Goal: Task Accomplishment & Management: Manage account settings

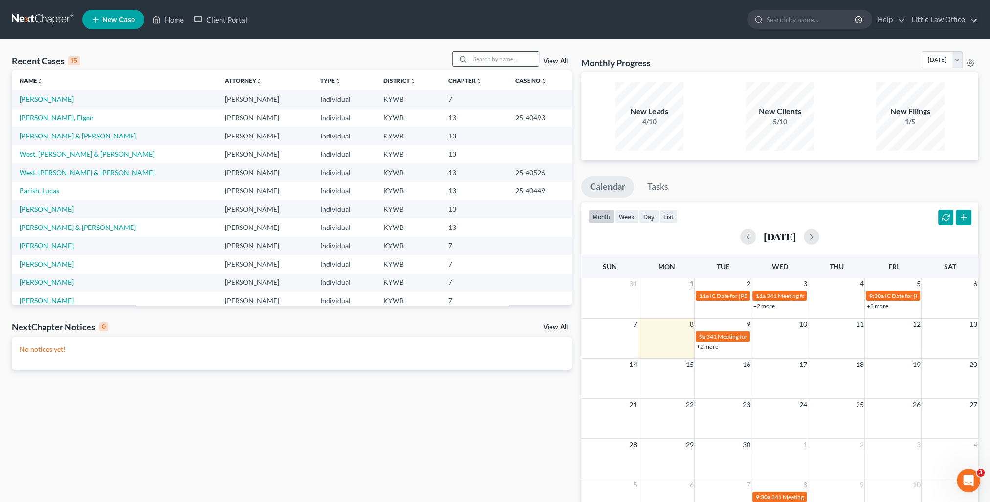
click at [514, 60] on input "search" at bounding box center [504, 59] width 68 height 14
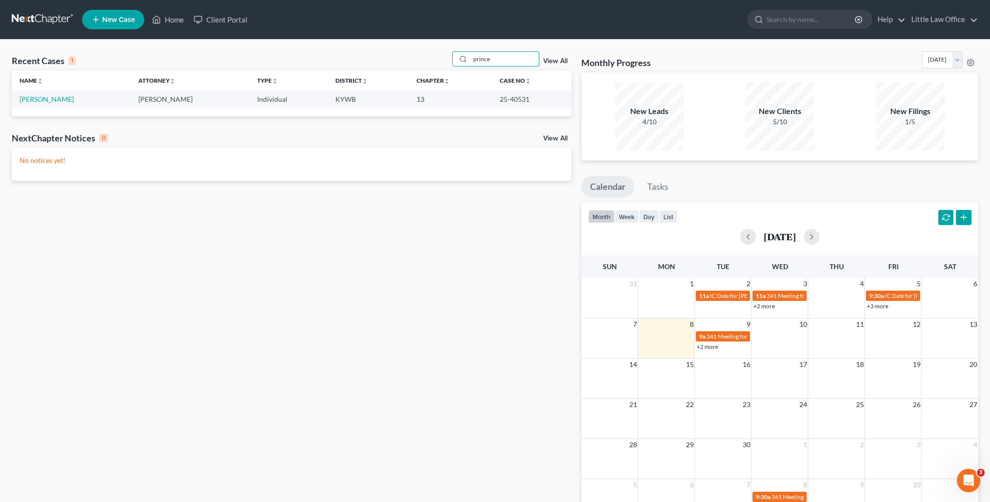
type input "prince"
click at [49, 105] on td "[PERSON_NAME]" at bounding box center [71, 99] width 119 height 18
click at [48, 101] on link "[PERSON_NAME]" at bounding box center [47, 99] width 54 height 8
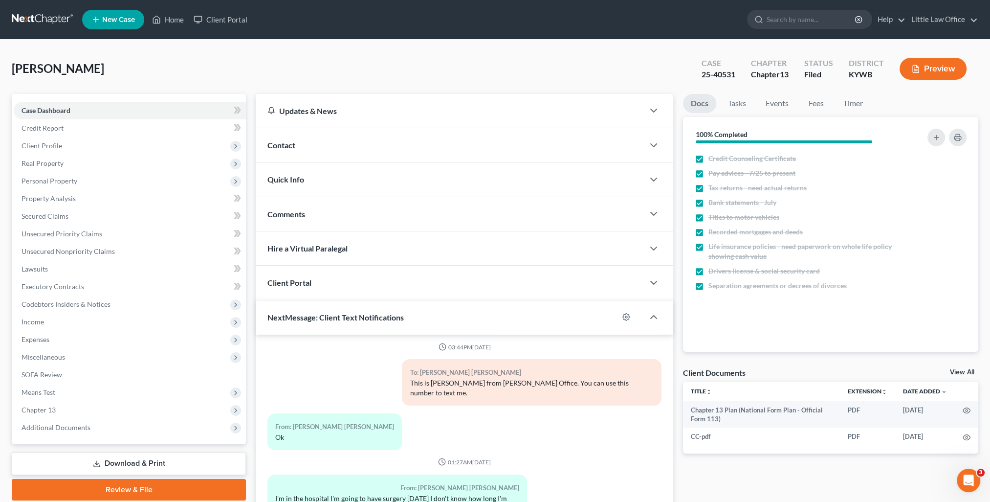
scroll to position [88, 0]
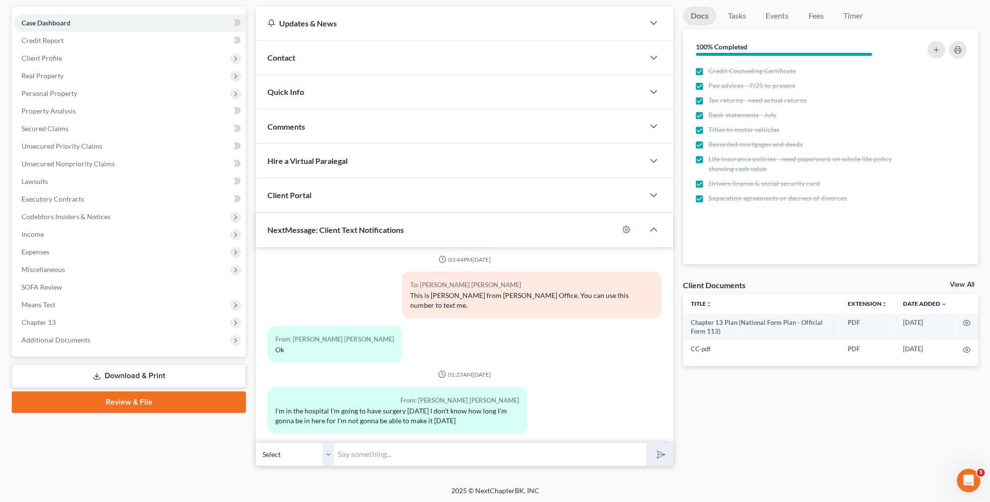
click at [376, 451] on input "text" at bounding box center [490, 454] width 312 height 24
type input "Oh goodness! I will let Marcus know what is going on. I'm sure the Trustee will…"
click at [646, 443] on button "submit" at bounding box center [659, 454] width 27 height 23
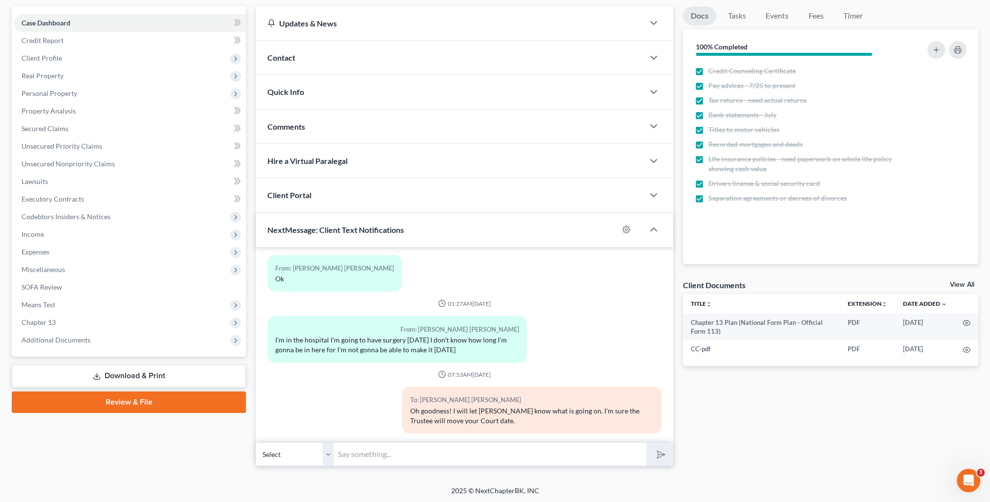
scroll to position [0, 0]
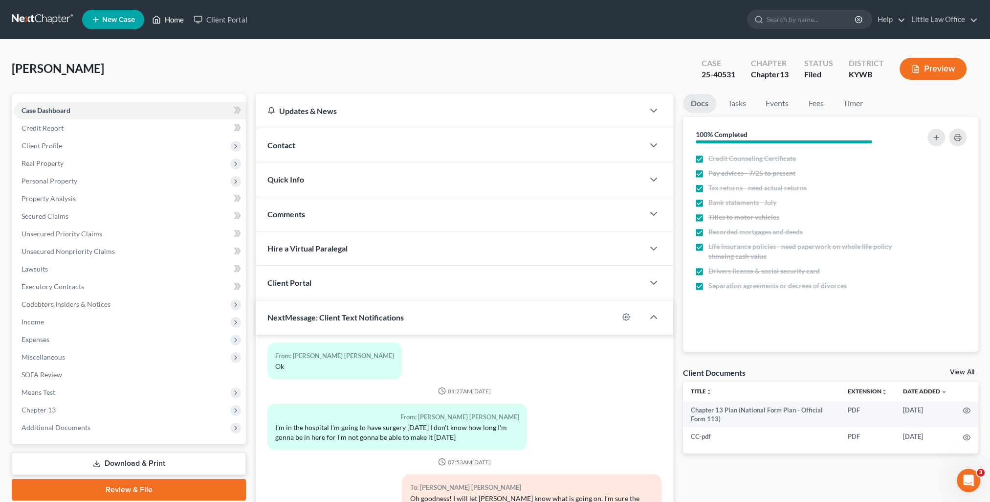
click at [176, 26] on link "Home" at bounding box center [168, 20] width 42 height 18
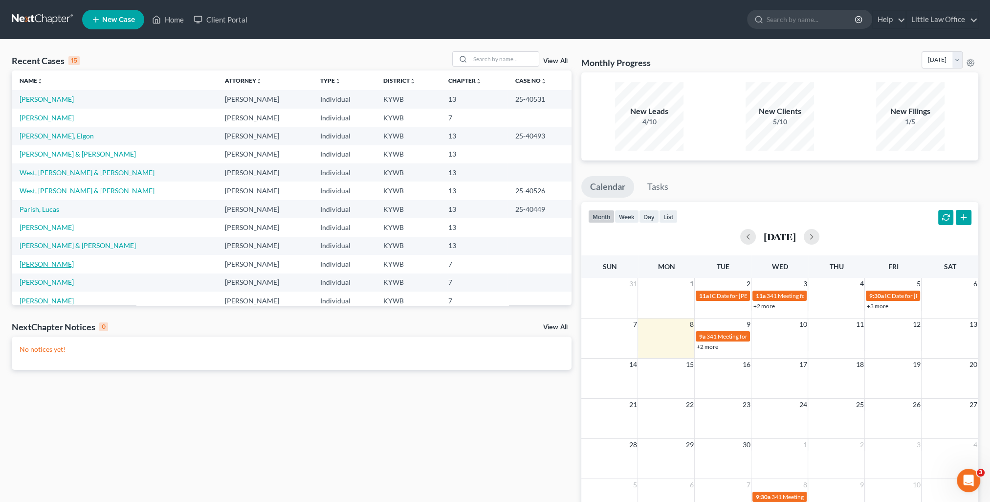
click at [58, 265] on link "Braden, Rodney" at bounding box center [47, 264] width 54 height 8
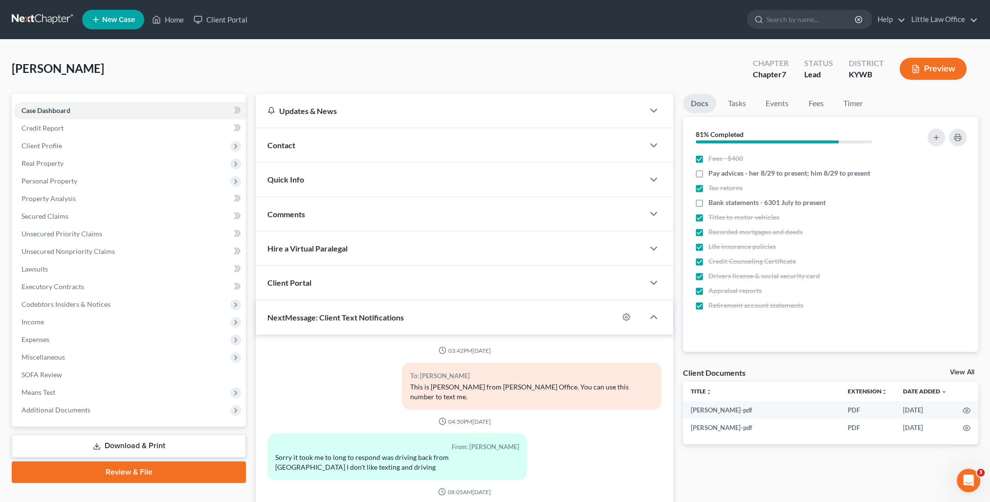
scroll to position [314, 0]
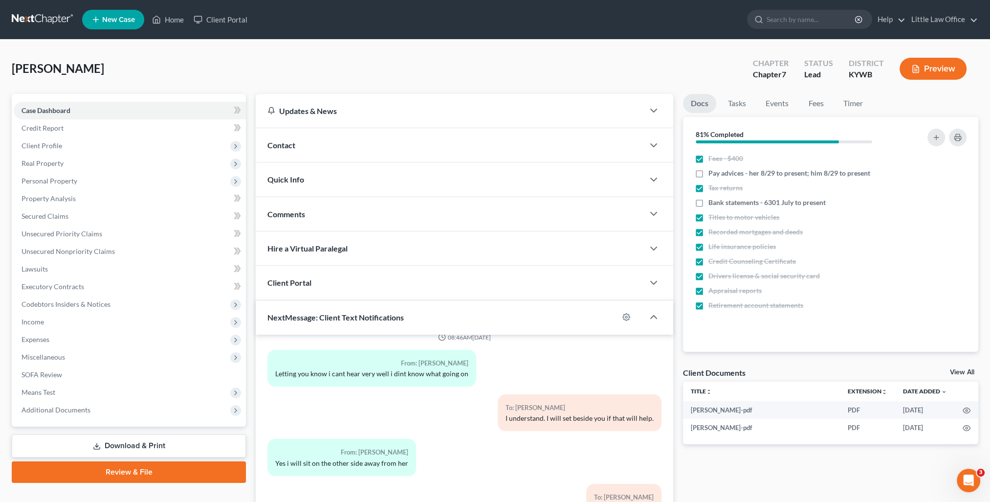
click at [122, 443] on link "Download & Print" at bounding box center [129, 445] width 234 height 23
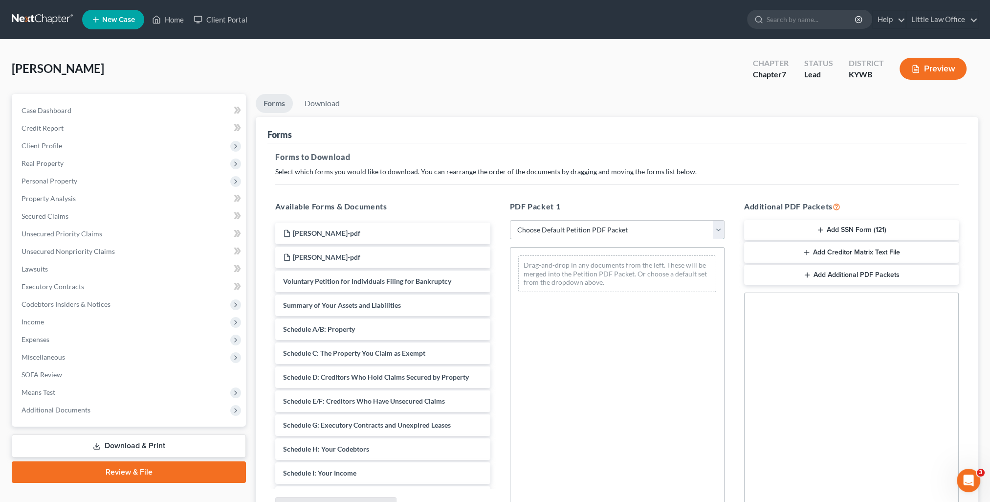
click at [555, 238] on select "Choose Default Petition PDF Packet Complete Bankruptcy Petition (all forms and …" at bounding box center [617, 230] width 215 height 20
select select "0"
click at [510, 220] on select "Choose Default Petition PDF Packet Complete Bankruptcy Petition (all forms and …" at bounding box center [617, 230] width 215 height 20
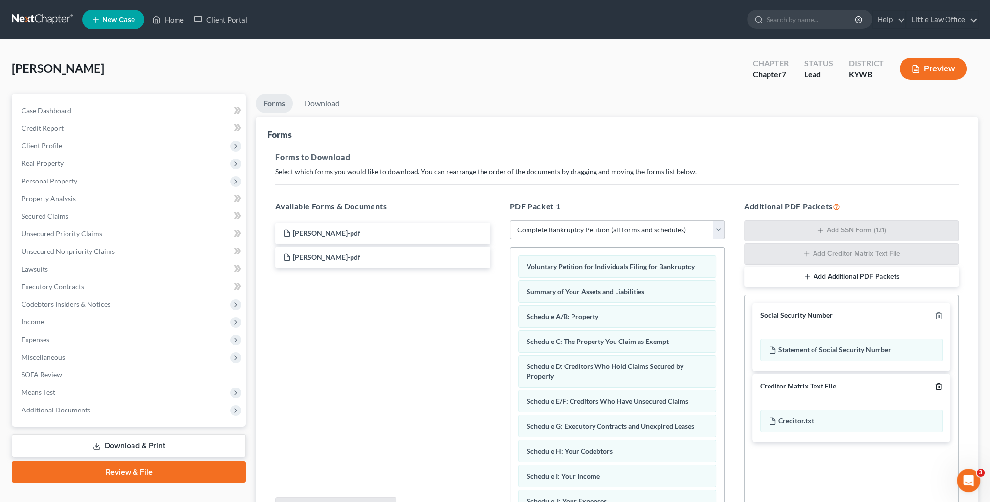
click at [940, 387] on icon "button" at bounding box center [939, 386] width 8 height 8
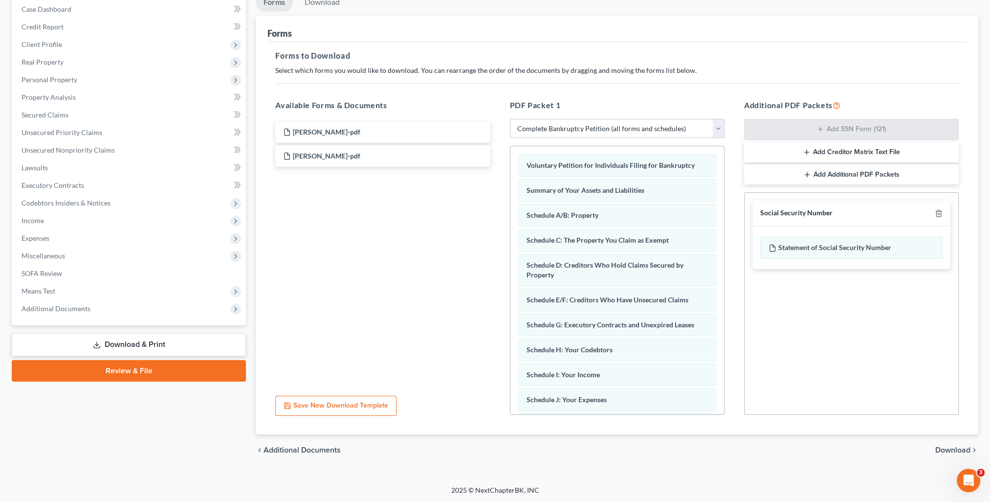
click at [966, 451] on span "Download" at bounding box center [952, 450] width 35 height 8
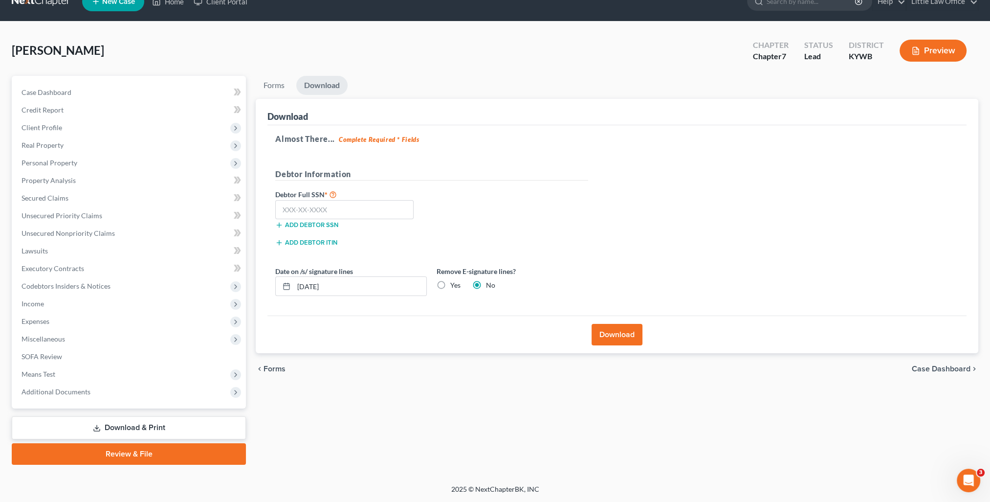
scroll to position [17, 0]
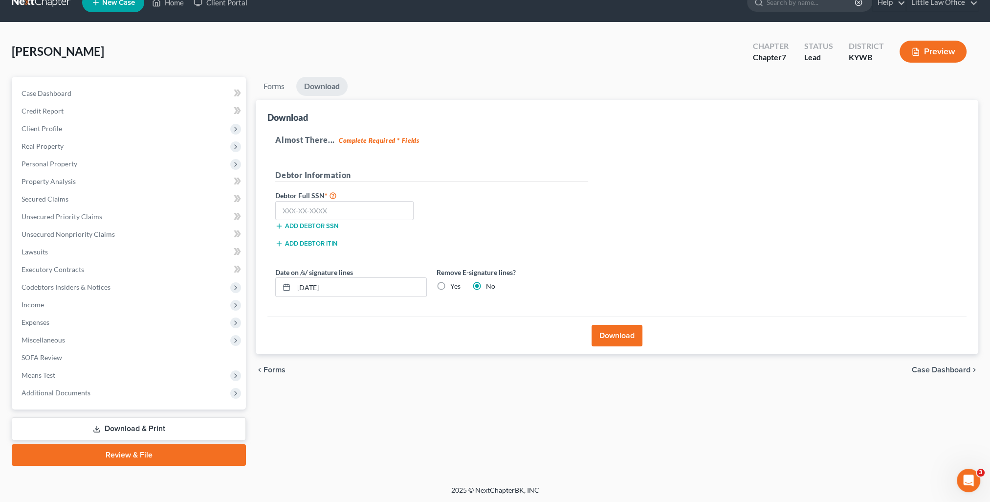
click at [291, 199] on label "Debtor Full SSN *" at bounding box center [350, 195] width 161 height 12
click at [294, 210] on input "text" at bounding box center [344, 211] width 138 height 20
type input "402-88-2293"
click at [627, 332] on button "Download" at bounding box center [617, 336] width 51 height 22
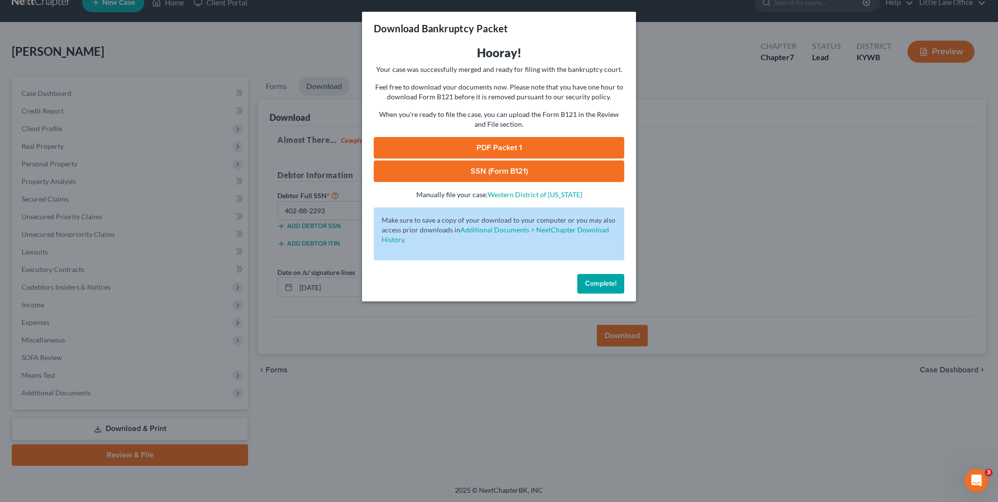
click at [449, 140] on link "PDF Packet 1" at bounding box center [499, 148] width 250 height 22
click at [476, 173] on link "SSN (Form B121)" at bounding box center [499, 171] width 250 height 22
click at [577, 275] on button "Complete!" at bounding box center [600, 284] width 47 height 20
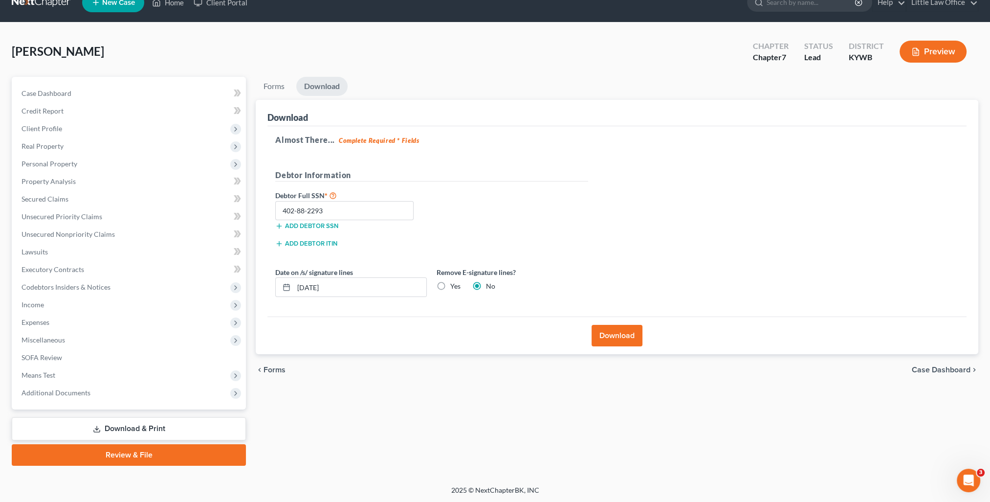
scroll to position [0, 0]
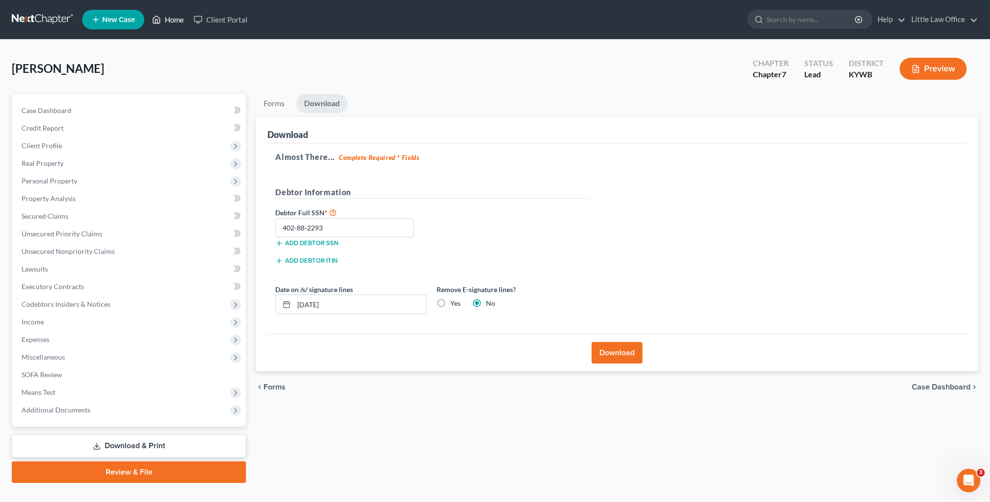
click at [170, 21] on link "Home" at bounding box center [168, 20] width 42 height 18
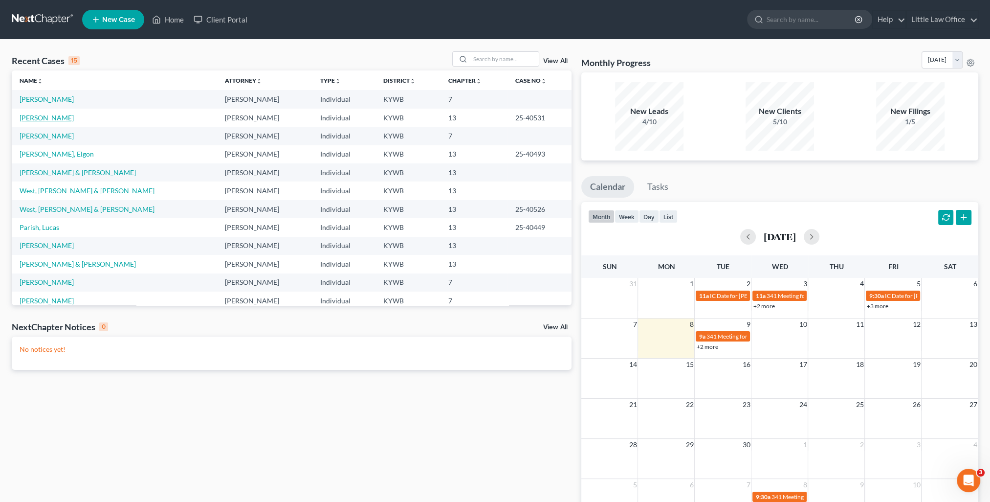
click at [57, 118] on link "Prince, George" at bounding box center [47, 117] width 54 height 8
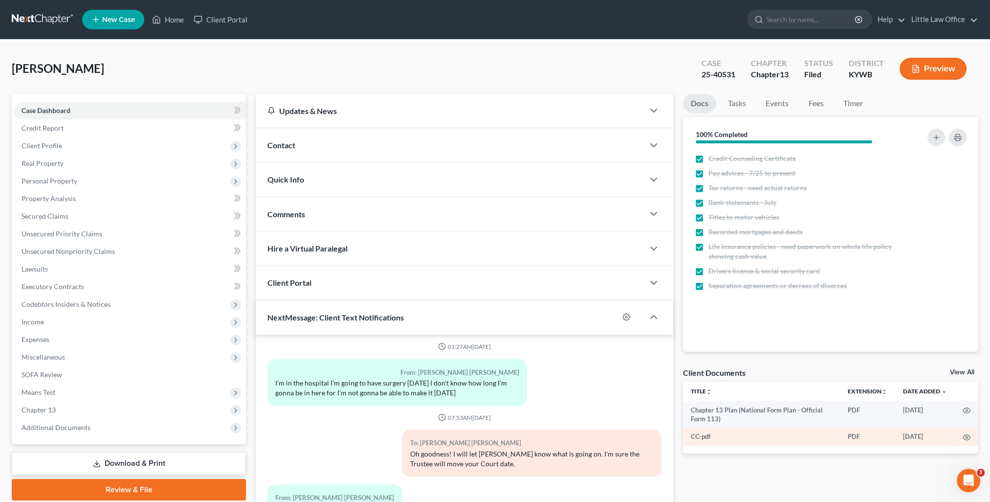
scroll to position [88, 0]
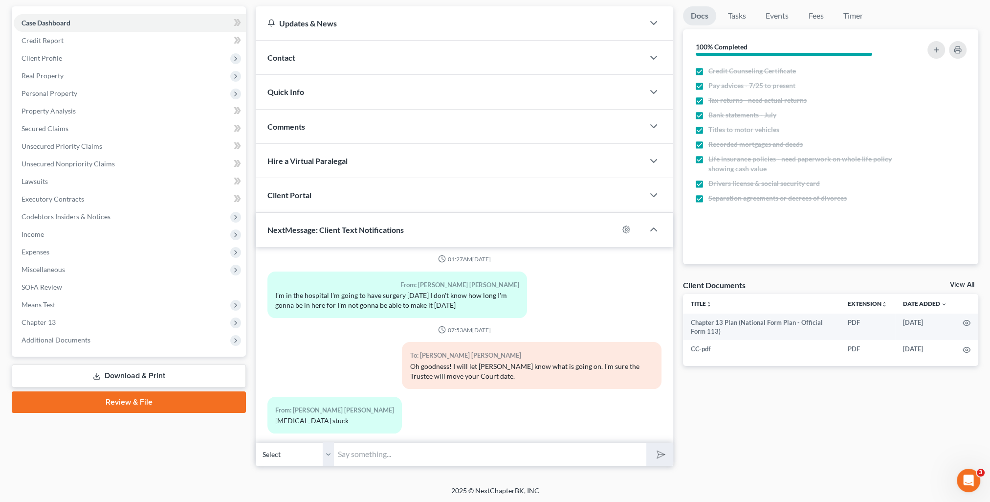
click at [353, 460] on input "text" at bounding box center [490, 454] width 312 height 24
drag, startPoint x: 403, startPoint y: 458, endPoint x: 282, endPoint y: 455, distance: 121.3
click at [282, 455] on div "Select +1 (270) 339-9975 - George Prince II Bless your heart!" at bounding box center [465, 454] width 418 height 23
type input "I hear that is painful!"
click at [646, 443] on button "submit" at bounding box center [659, 454] width 27 height 23
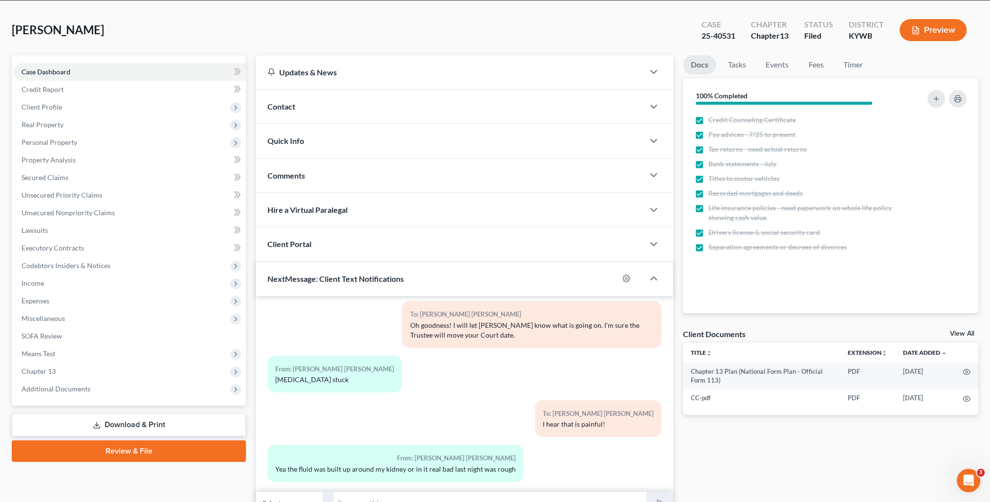
scroll to position [0, 0]
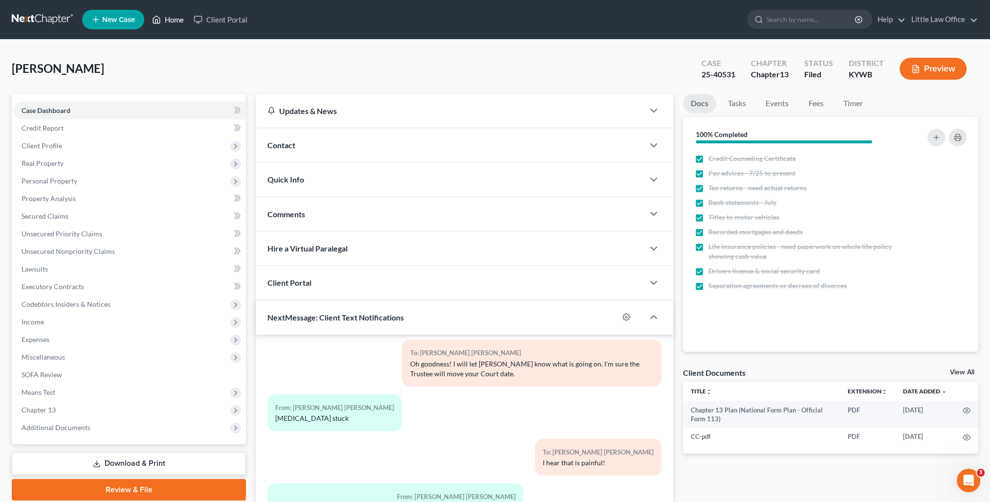
click at [172, 19] on link "Home" at bounding box center [168, 20] width 42 height 18
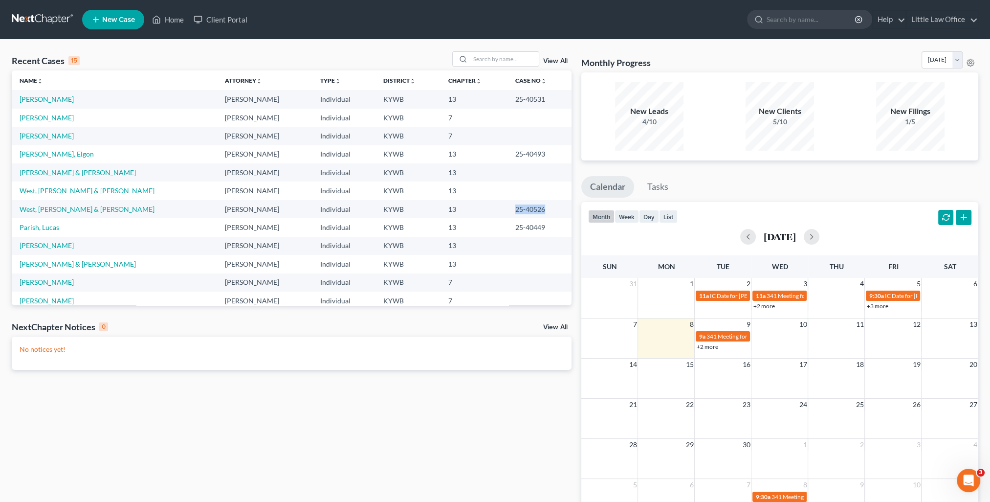
drag, startPoint x: 495, startPoint y: 208, endPoint x: 528, endPoint y: 213, distance: 33.1
click at [528, 213] on td "25-40526" at bounding box center [540, 209] width 64 height 18
copy td "25-40526"
click at [479, 56] on input "search" at bounding box center [504, 59] width 68 height 14
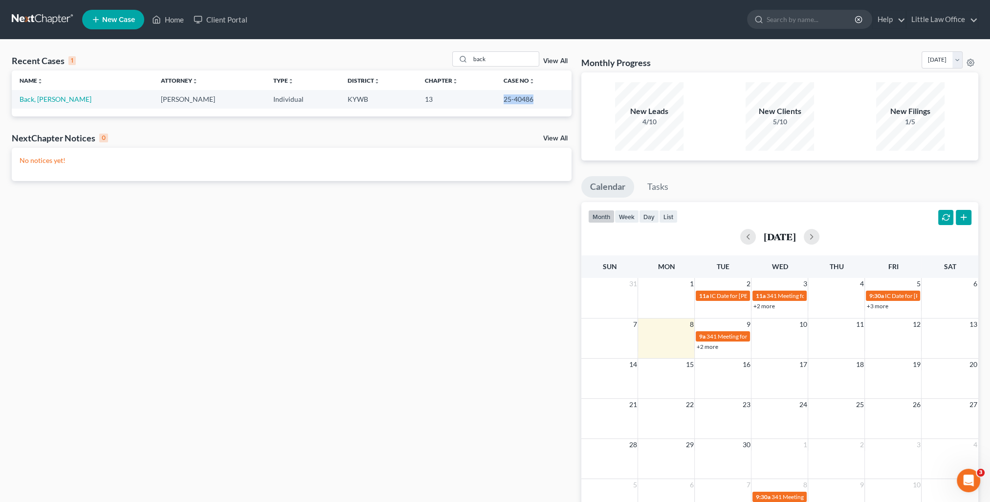
drag, startPoint x: 492, startPoint y: 99, endPoint x: 527, endPoint y: 103, distance: 35.4
click at [527, 103] on td "25-40486" at bounding box center [534, 99] width 76 height 18
copy td "25-40486"
drag, startPoint x: 500, startPoint y: 63, endPoint x: 436, endPoint y: 56, distance: 63.9
click at [436, 56] on div "Recent Cases 1 back View All" at bounding box center [292, 60] width 560 height 19
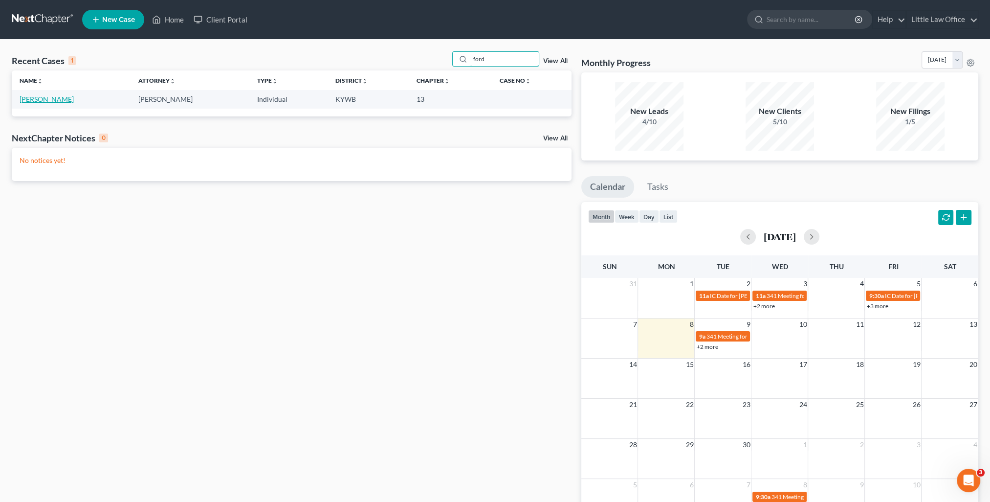
type input "ford"
click at [42, 99] on link "Ford, Kimberly" at bounding box center [47, 99] width 54 height 8
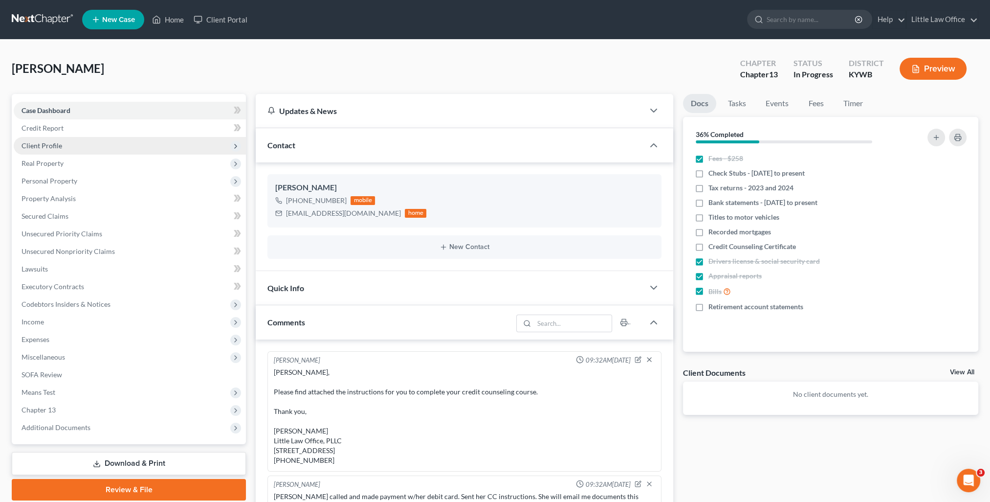
click at [29, 140] on span "Client Profile" at bounding box center [130, 146] width 232 height 18
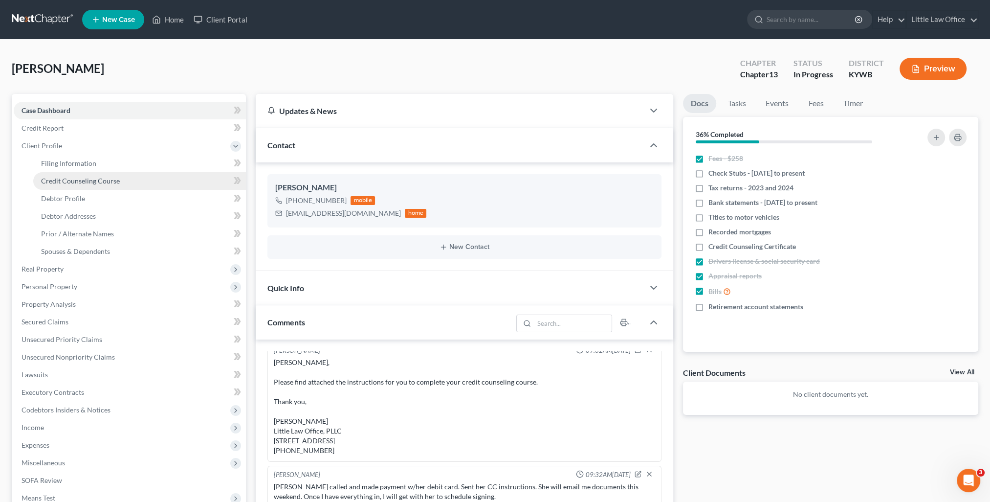
click at [94, 181] on span "Credit Counseling Course" at bounding box center [80, 181] width 79 height 8
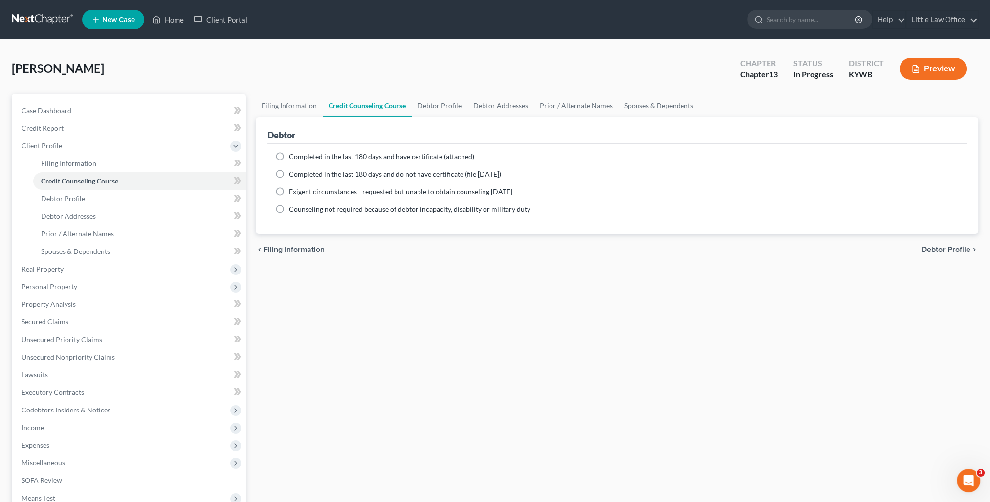
click at [366, 156] on span "Completed in the last 180 days and have certificate (attached)" at bounding box center [381, 156] width 185 height 8
click at [299, 156] on input "Completed in the last 180 days and have certificate (attached)" at bounding box center [296, 155] width 6 height 6
radio input "true"
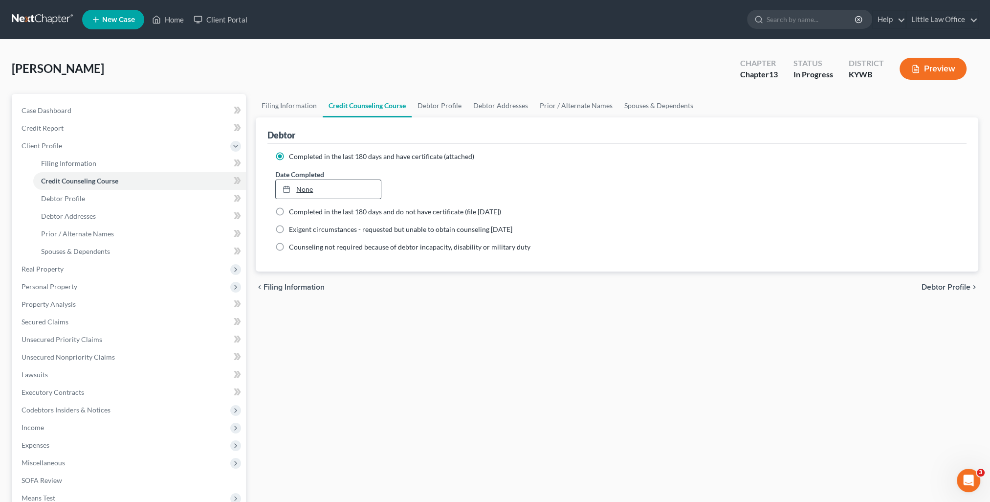
type input "9/8/2025"
click at [314, 190] on link "9/8/2025" at bounding box center [328, 189] width 105 height 19
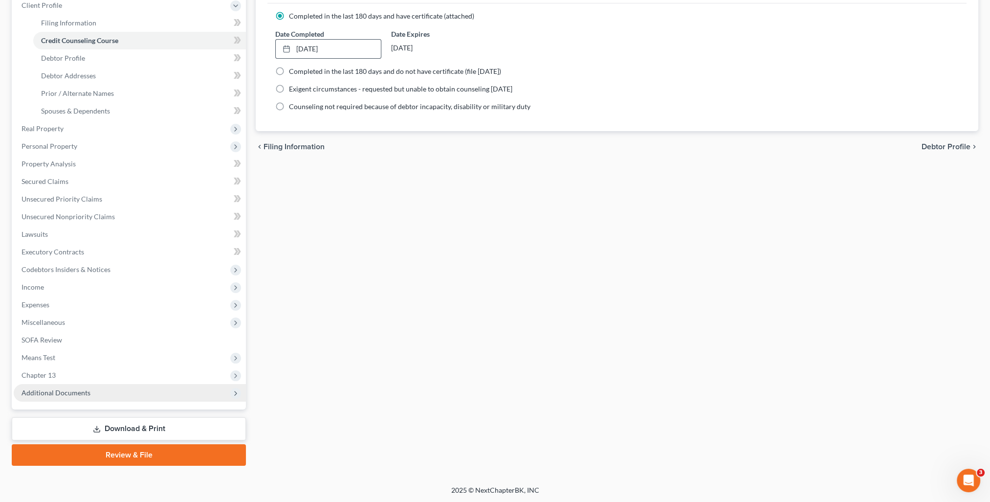
click at [89, 389] on span "Additional Documents" at bounding box center [130, 393] width 232 height 18
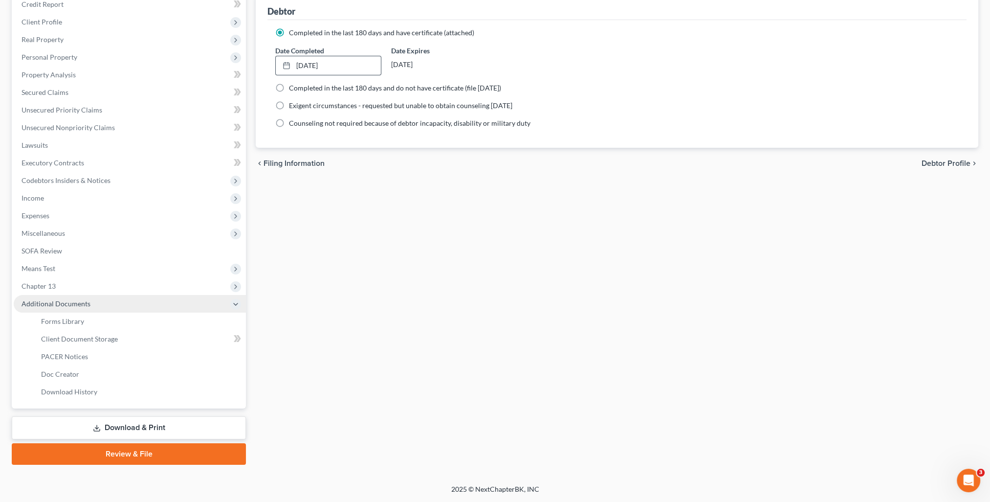
scroll to position [123, 0]
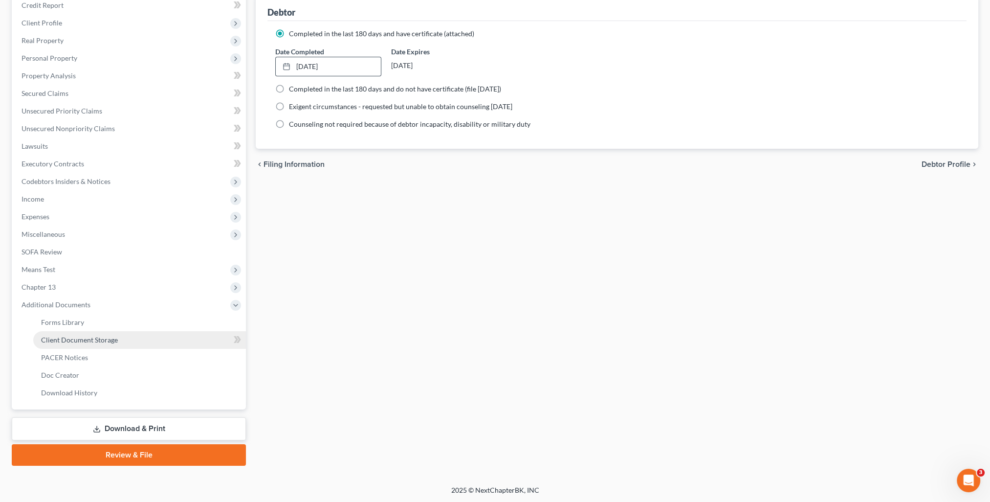
click at [88, 343] on span "Client Document Storage" at bounding box center [79, 339] width 77 height 8
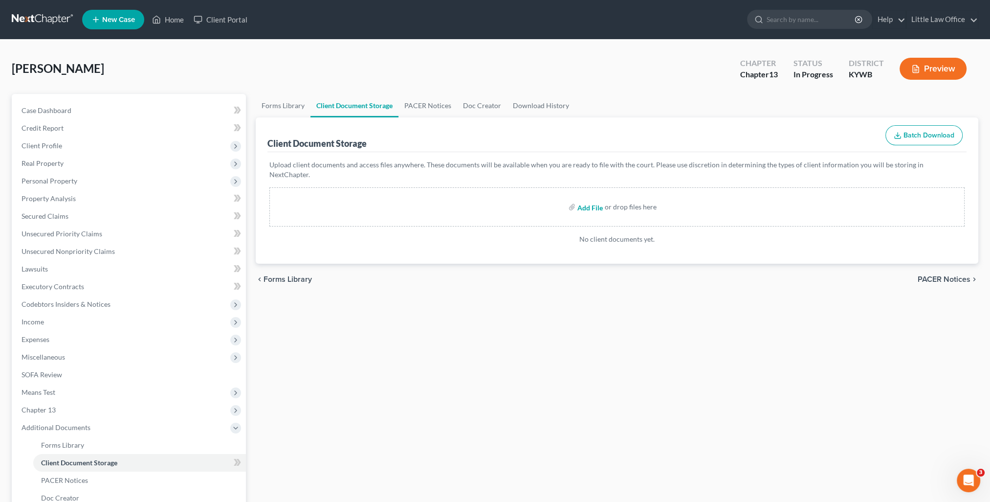
click at [591, 198] on input "file" at bounding box center [589, 207] width 23 height 18
type input "C:\fakepath\CC.pdf"
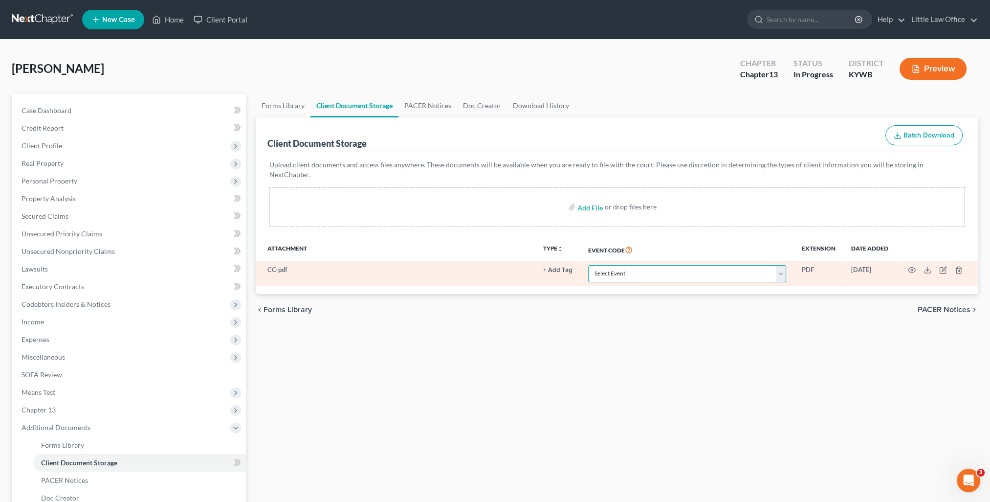
click at [635, 265] on select "Select Event Amended Answer Amended Complaint Amended List of Creditors (Fee) A…" at bounding box center [687, 273] width 198 height 17
select select "7"
click at [588, 265] on select "Select Event Amended Answer Amended Complaint Amended List of Creditors (Fee) A…" at bounding box center [687, 273] width 198 height 17
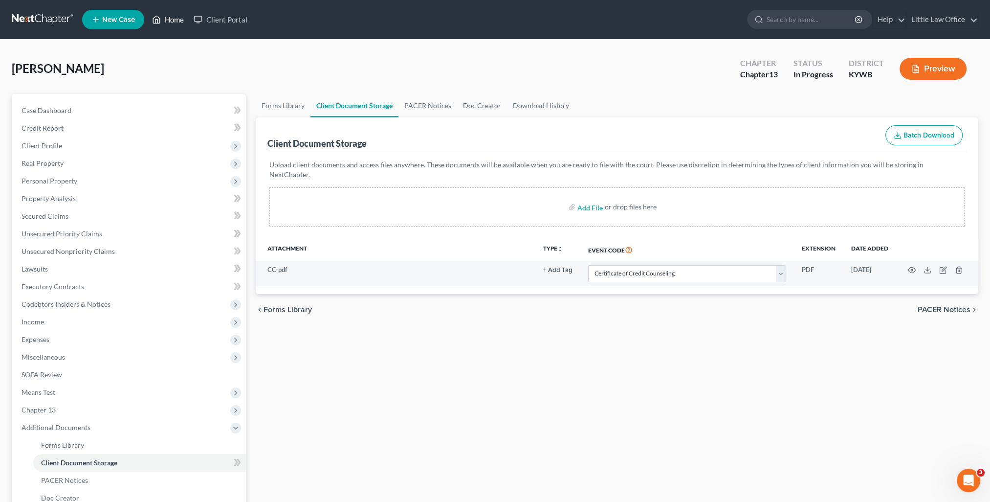
click at [173, 16] on link "Home" at bounding box center [168, 20] width 42 height 18
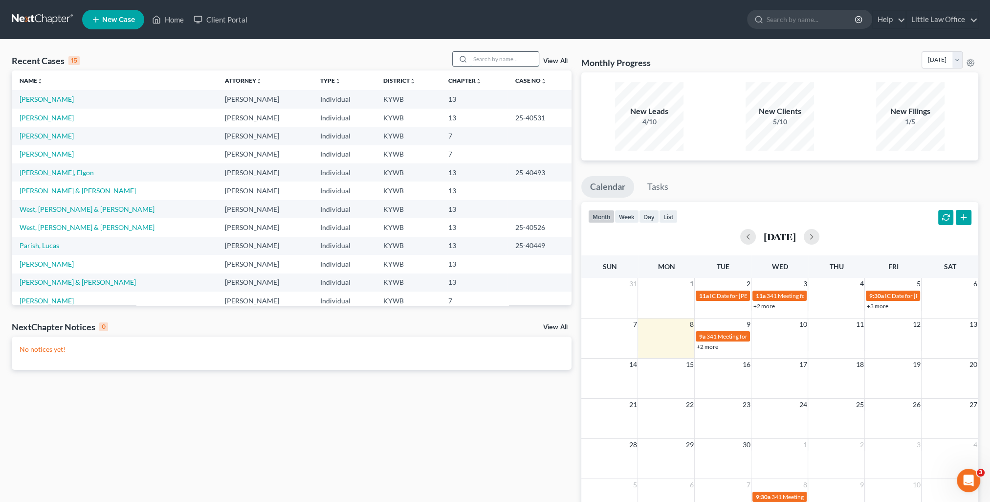
click at [479, 64] on input "search" at bounding box center [504, 59] width 68 height 14
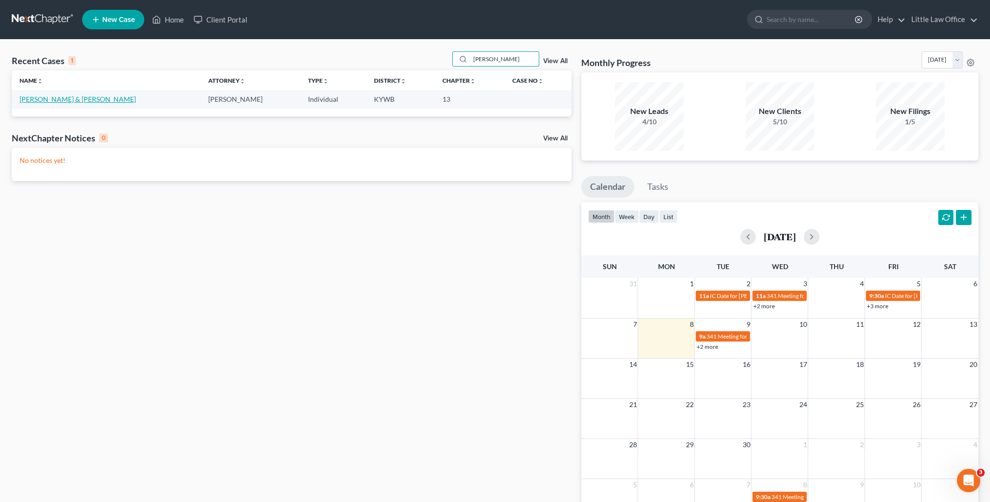
type input "appleby"
click at [56, 100] on link "Appleby, Alex & Marlene" at bounding box center [78, 99] width 116 height 8
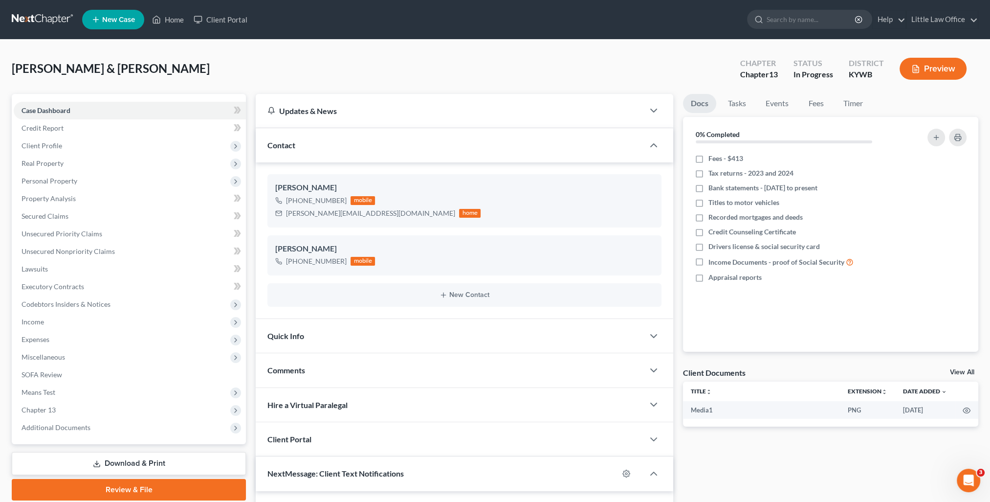
scroll to position [84, 0]
click at [317, 144] on div "Contact" at bounding box center [450, 145] width 388 height 34
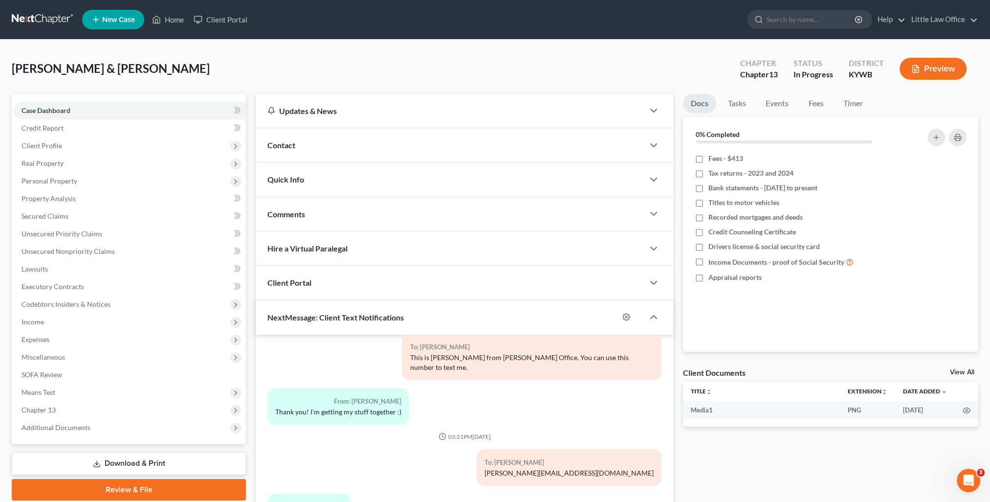
scroll to position [88, 0]
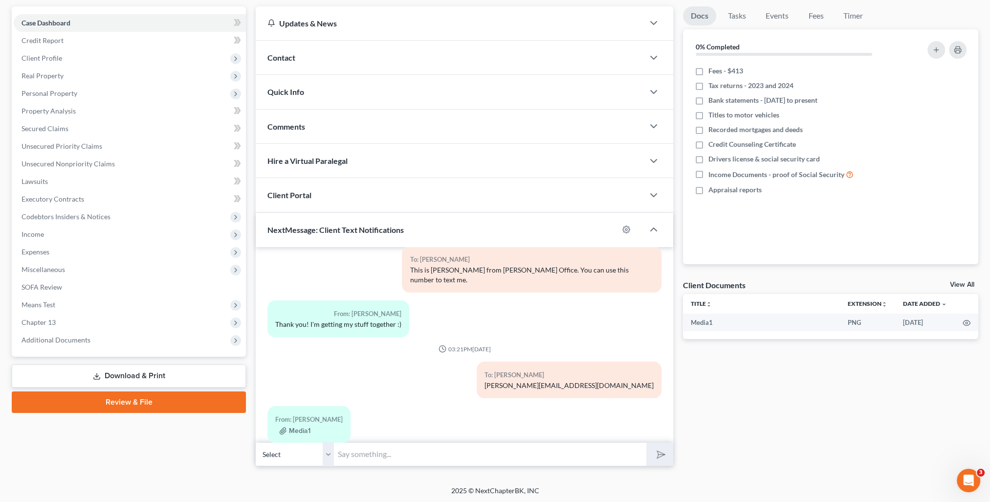
click at [409, 461] on input "text" at bounding box center [490, 454] width 312 height 24
type input "Good morning! FYI - I did receive your picture through text. It just took a bit…"
click at [329, 459] on select "Select +1 (270) 245-7815 - Alex Appleby +1 (270) 871-9130 - Marlene Appleby" at bounding box center [295, 454] width 78 height 24
select select "1"
click at [256, 442] on select "Select +1 (270) 245-7815 - Alex Appleby +1 (270) 871-9130 - Marlene Appleby" at bounding box center [295, 454] width 78 height 24
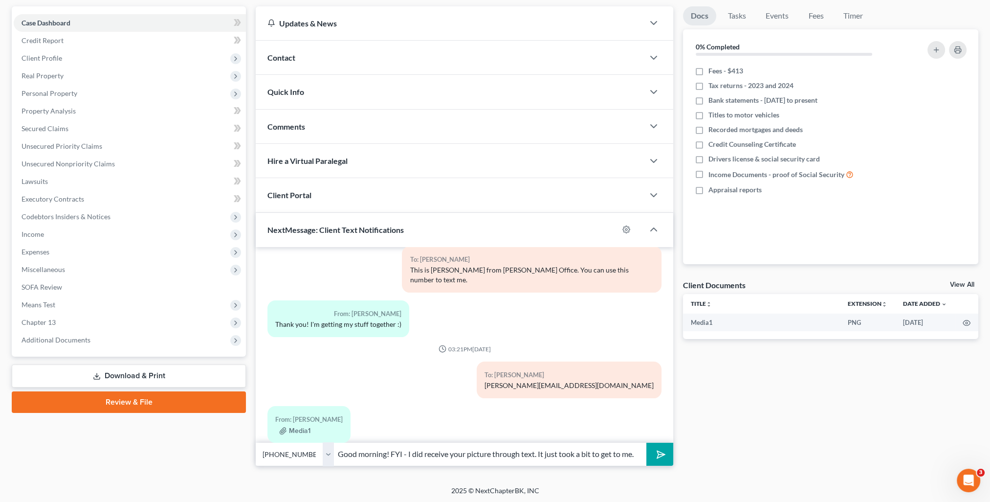
click at [663, 458] on button "submit" at bounding box center [659, 454] width 27 height 23
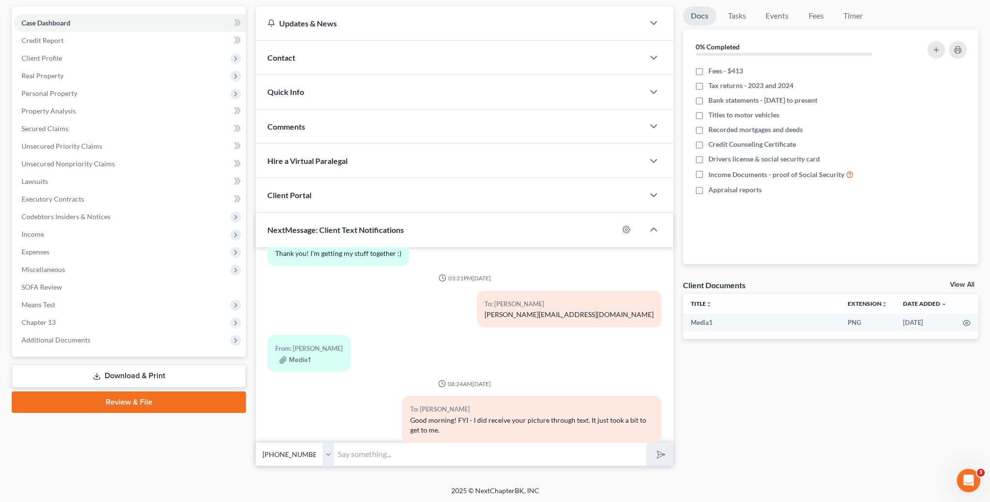
scroll to position [0, 0]
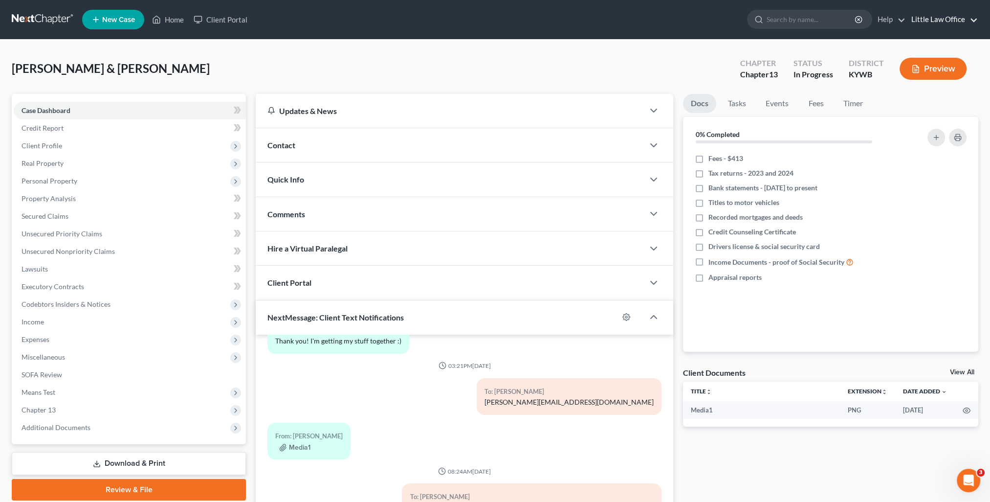
click at [957, 20] on link "Little Law Office" at bounding box center [942, 20] width 71 height 18
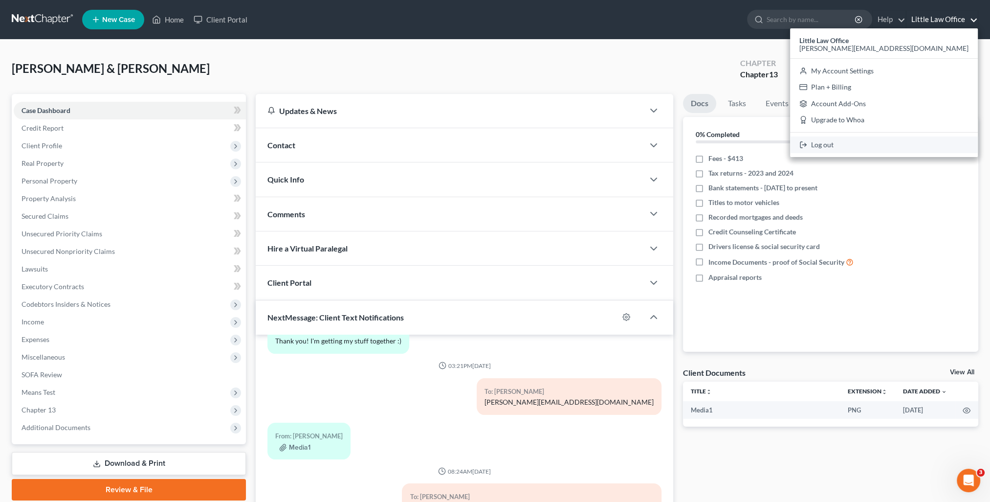
click at [900, 150] on link "Log out" at bounding box center [884, 144] width 188 height 17
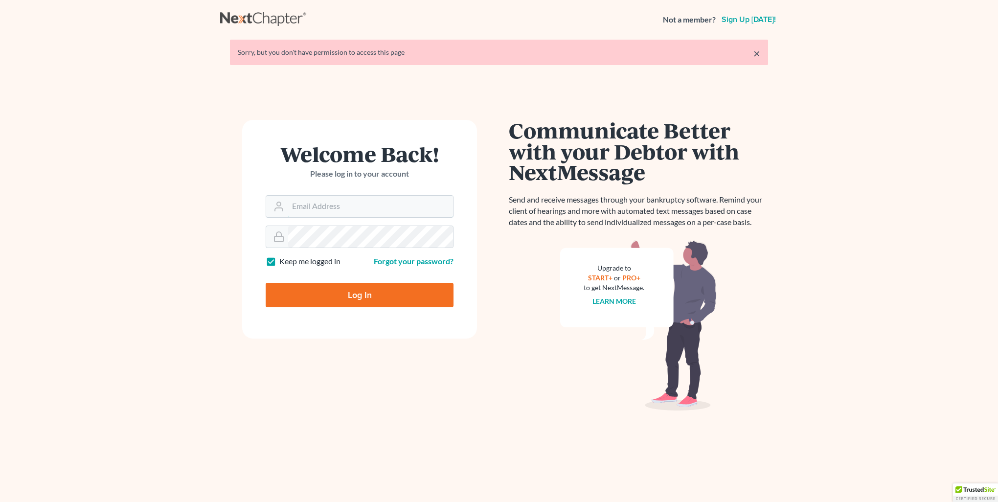
type input "[PERSON_NAME][EMAIL_ADDRESS][DOMAIN_NAME]"
click at [340, 300] on input "Log In" at bounding box center [360, 295] width 188 height 24
type input "Thinking..."
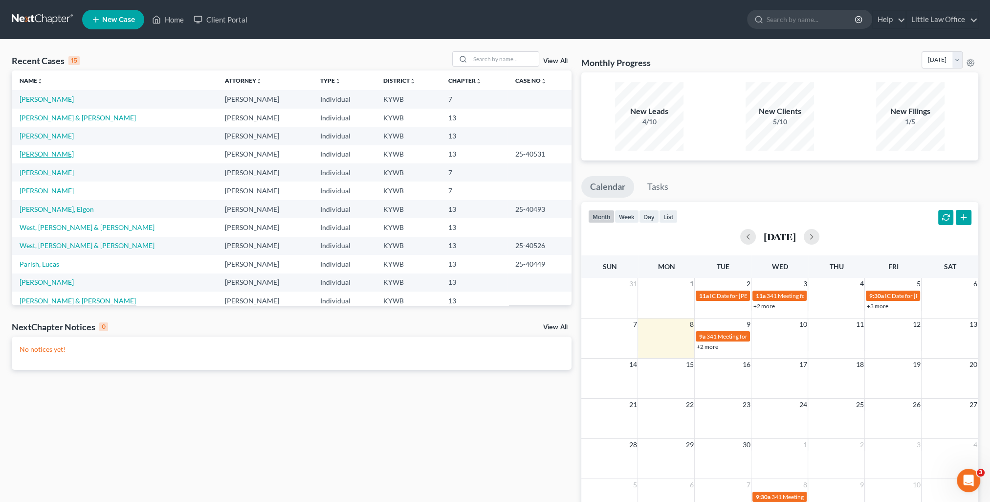
click at [41, 156] on link "[PERSON_NAME]" at bounding box center [47, 154] width 54 height 8
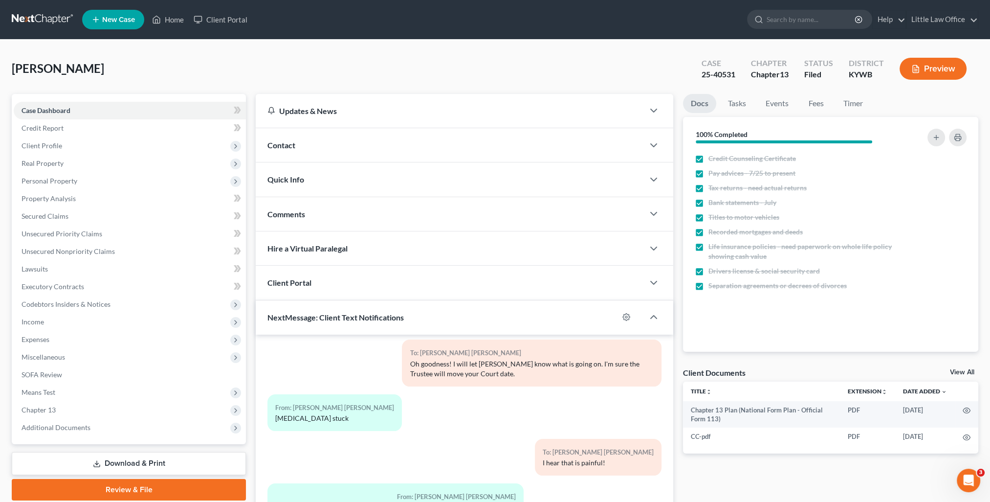
scroll to position [88, 0]
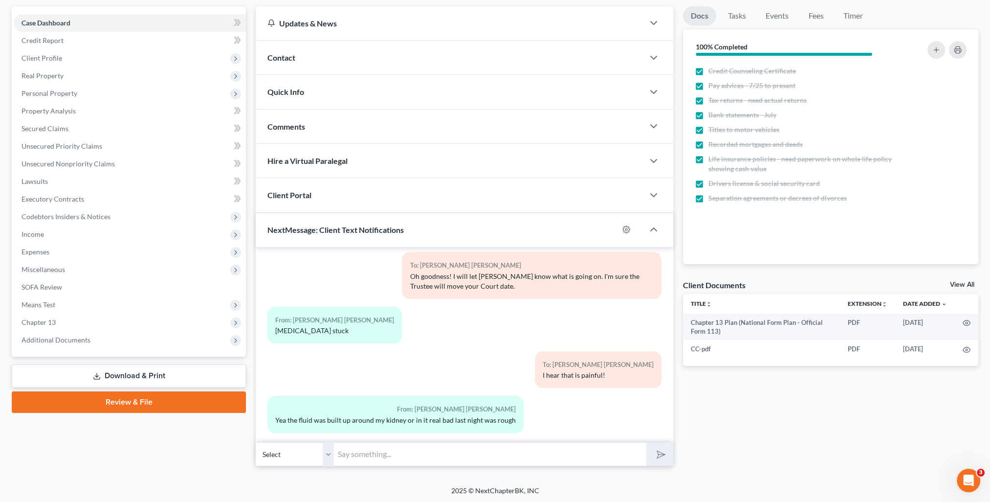
click at [489, 457] on input "text" at bounding box center [490, 454] width 312 height 24
type input "Hope you feel better soon!"
click at [646, 443] on button "submit" at bounding box center [659, 454] width 27 height 23
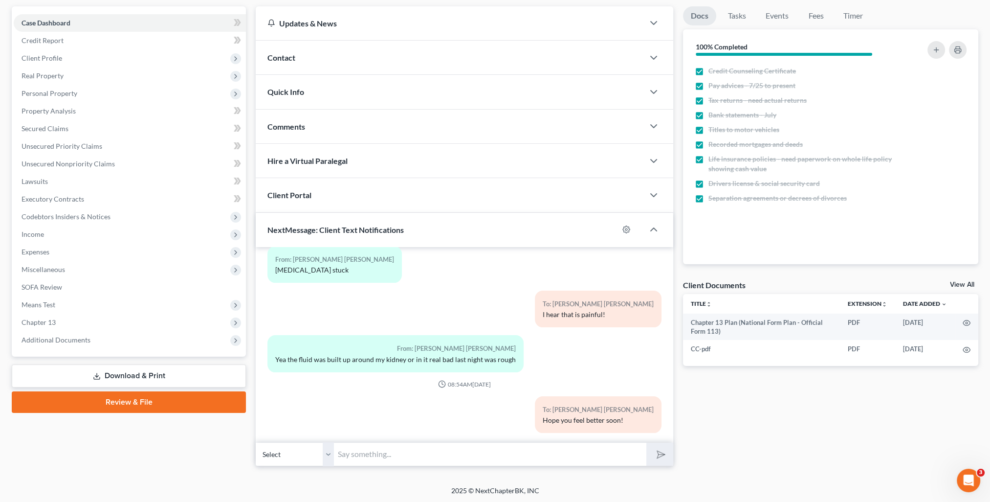
scroll to position [0, 0]
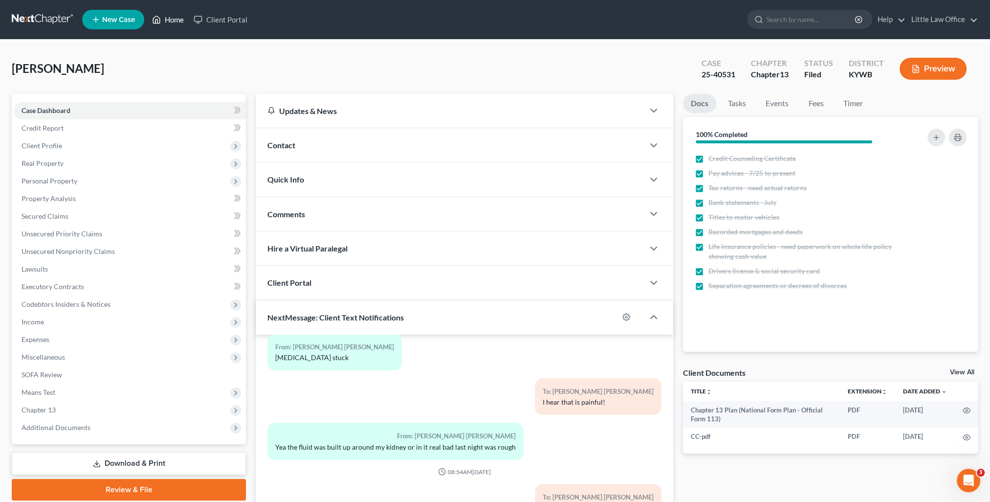
click at [175, 23] on link "Home" at bounding box center [168, 20] width 42 height 18
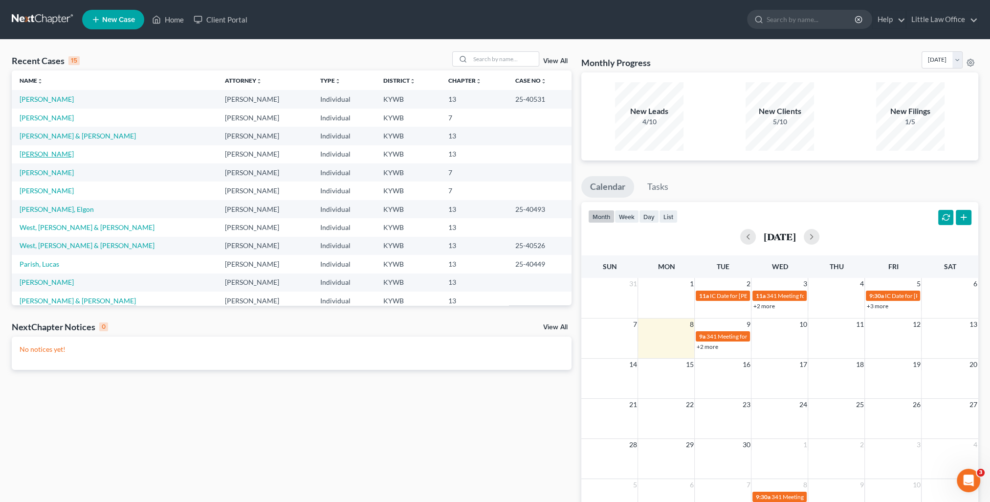
click at [33, 154] on link "Ford, Kimberly" at bounding box center [47, 154] width 54 height 8
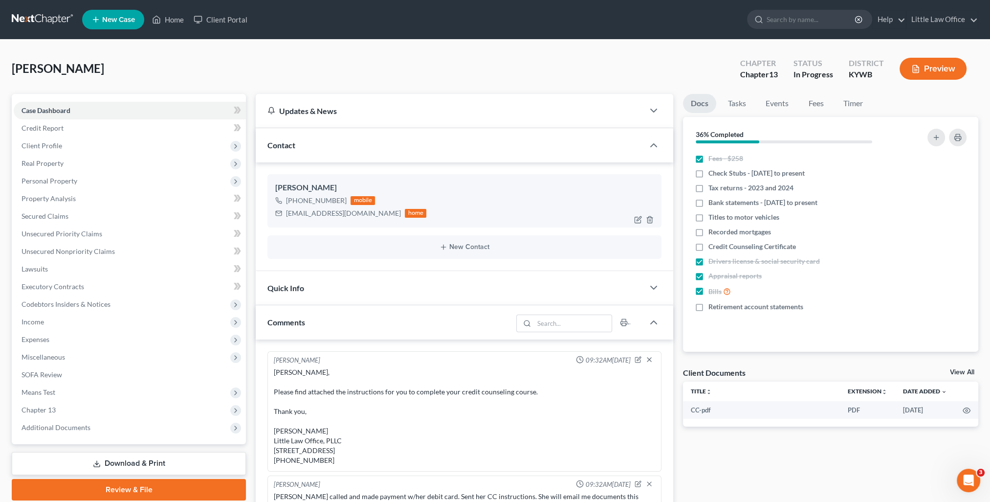
scroll to position [19, 0]
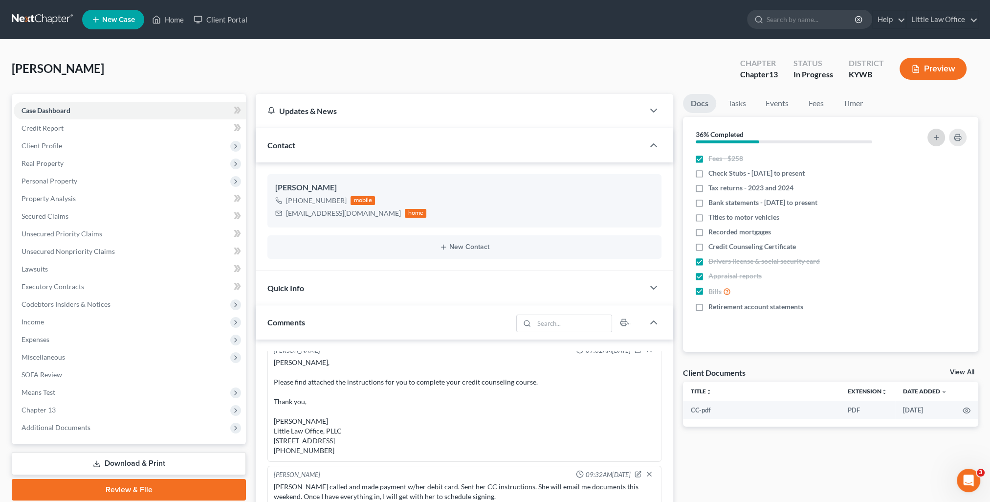
click at [935, 134] on icon "button" at bounding box center [937, 138] width 8 height 8
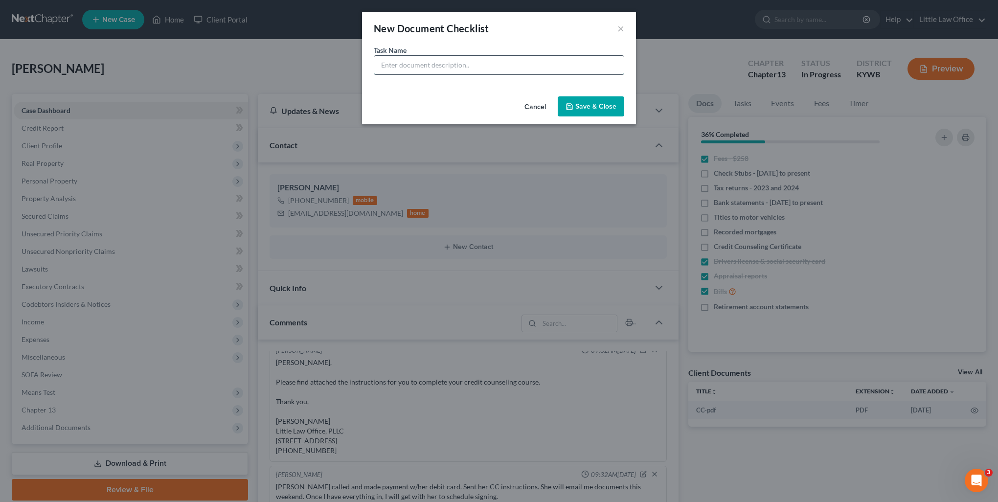
click at [457, 65] on input "text" at bounding box center [498, 65] width 249 height 19
type input "Afterpay - only been open a couple months"
click at [581, 109] on button "Save & Close" at bounding box center [590, 106] width 67 height 21
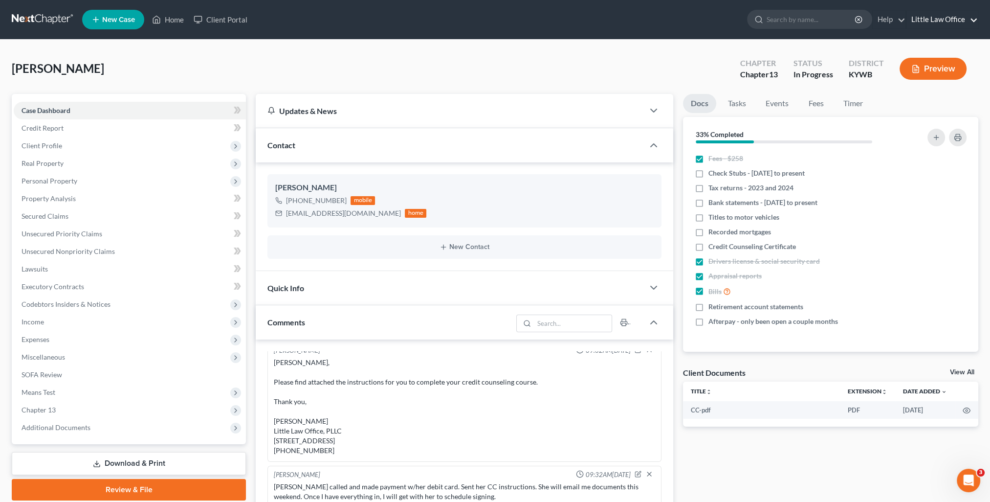
click at [974, 19] on link "Little Law Office" at bounding box center [942, 20] width 71 height 18
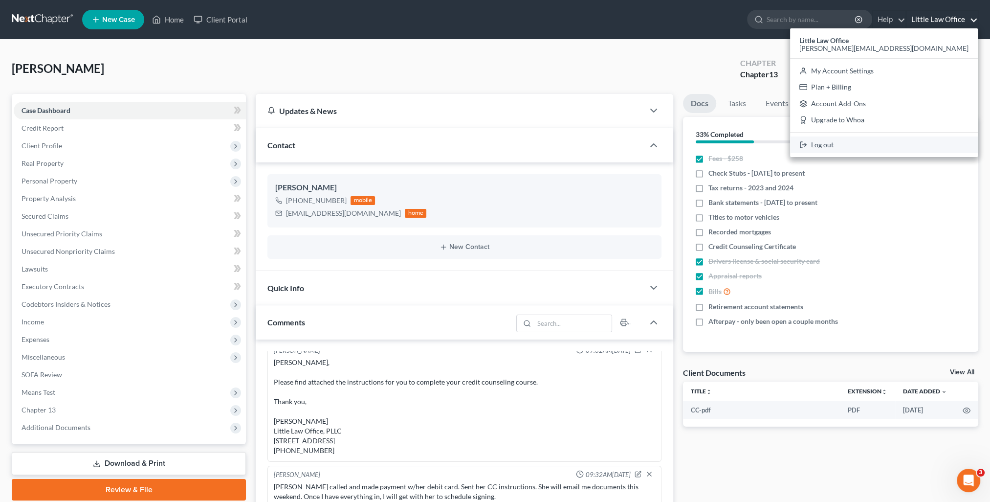
click at [927, 147] on link "Log out" at bounding box center [884, 144] width 188 height 17
